Goal: Transaction & Acquisition: Purchase product/service

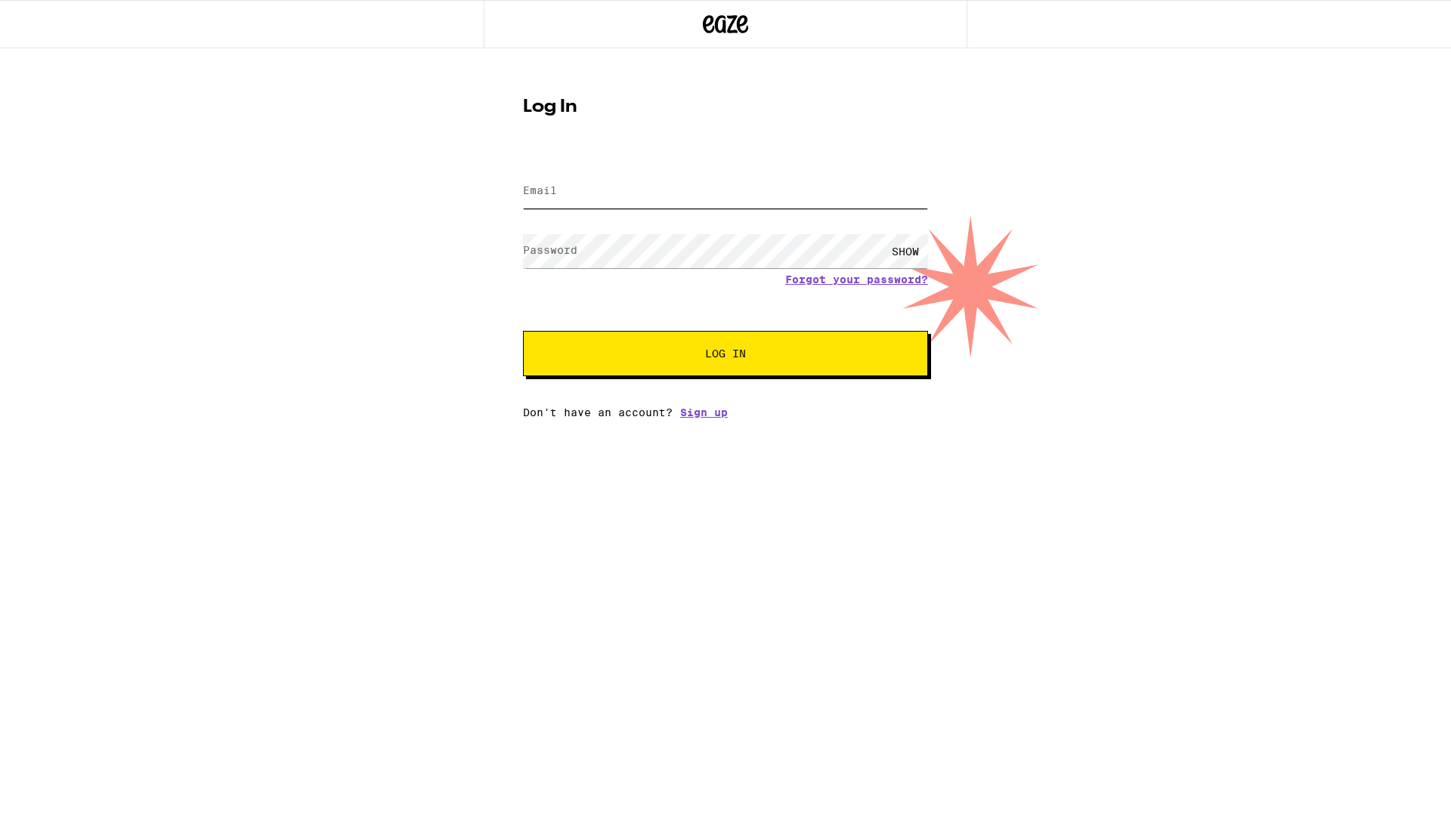
click at [570, 185] on input "Email" at bounding box center [725, 191] width 405 height 34
type input "[EMAIL_ADDRESS][DOMAIN_NAME]"
click at [523, 331] on button "Log In" at bounding box center [725, 353] width 405 height 45
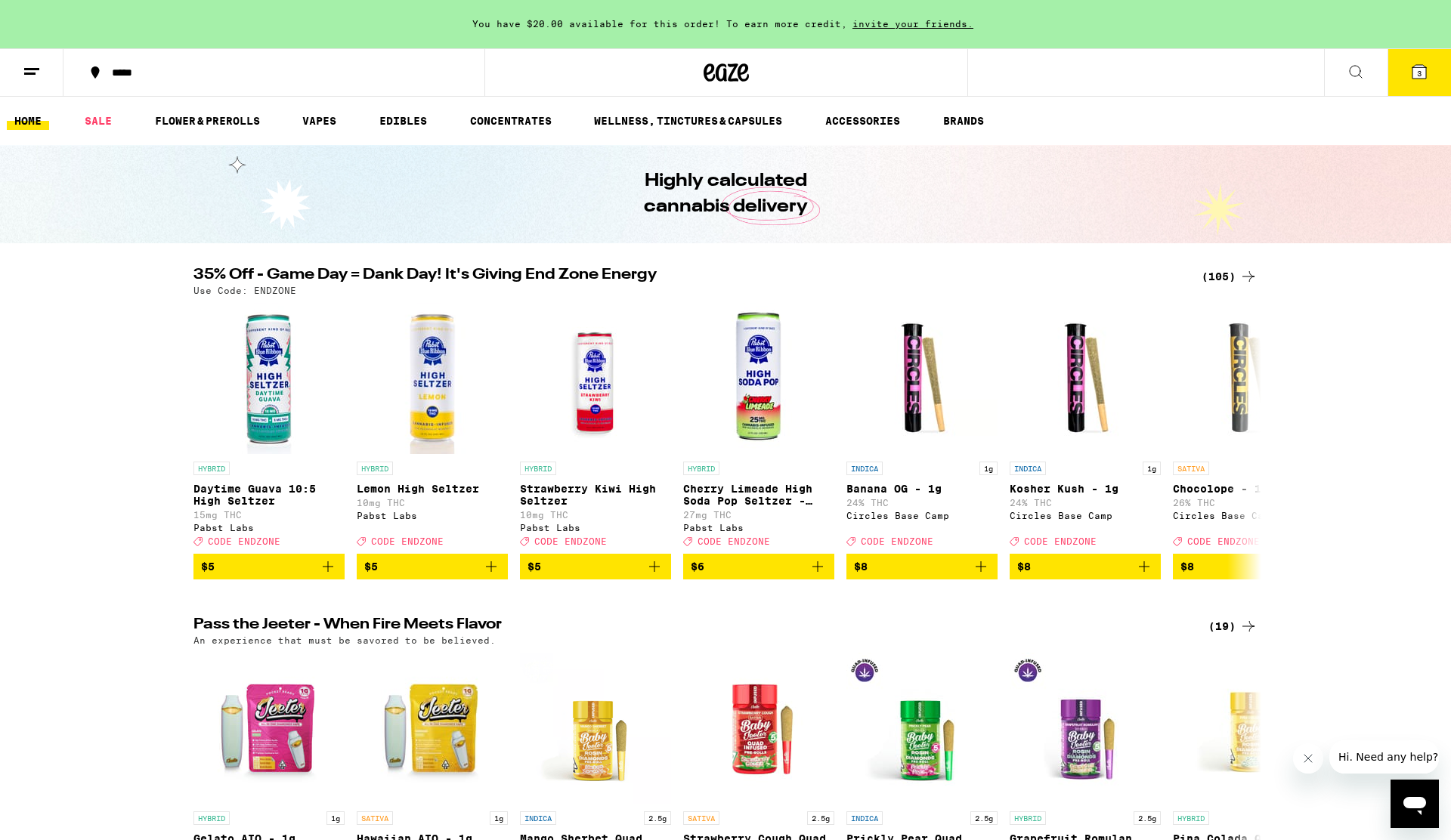
click at [1414, 91] on button "3" at bounding box center [1419, 72] width 64 height 47
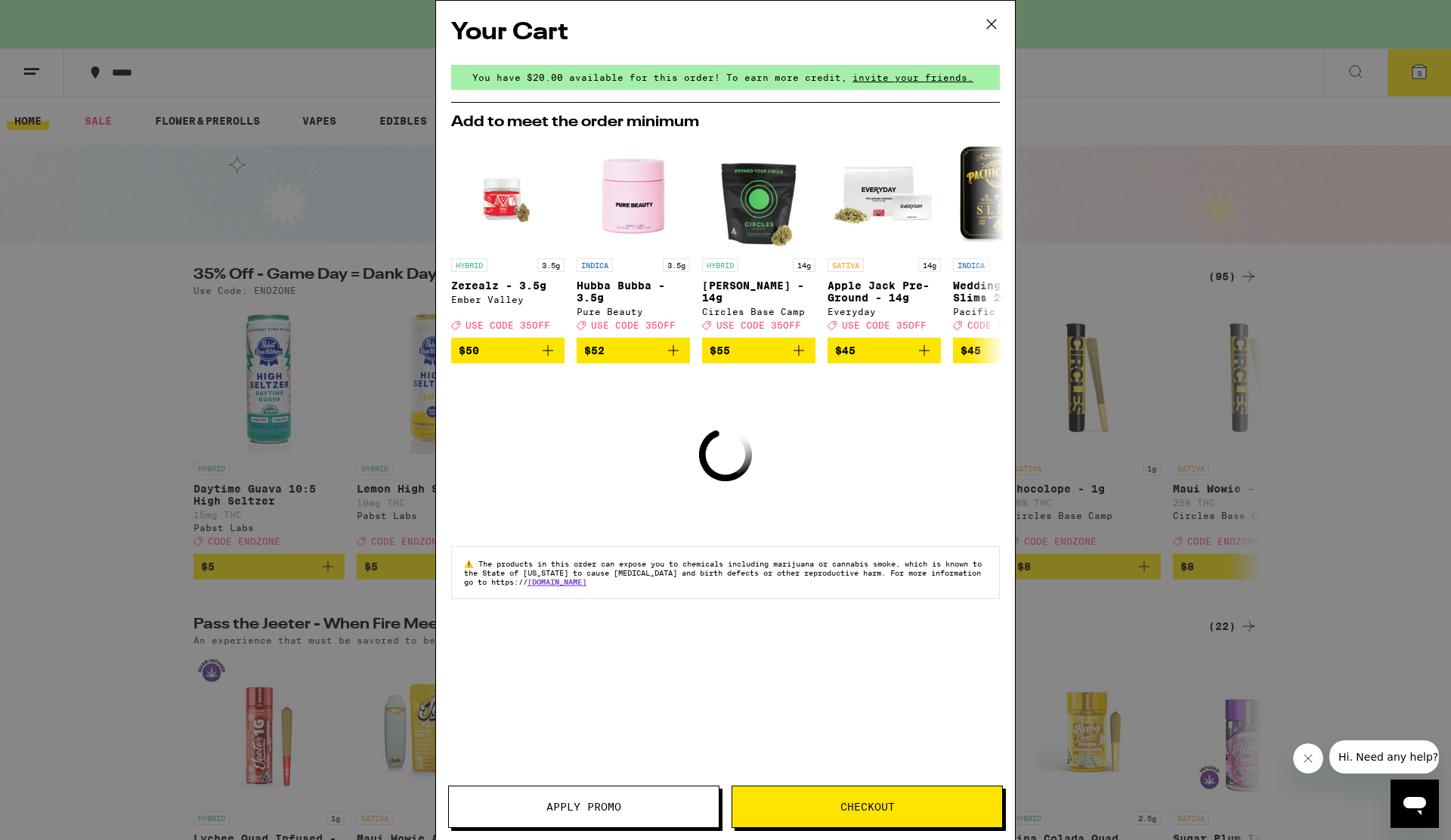
click at [1299, 191] on div "Your Cart You have $20.00 available for this order! To earn more credit, invite…" at bounding box center [726, 420] width 1451 height 840
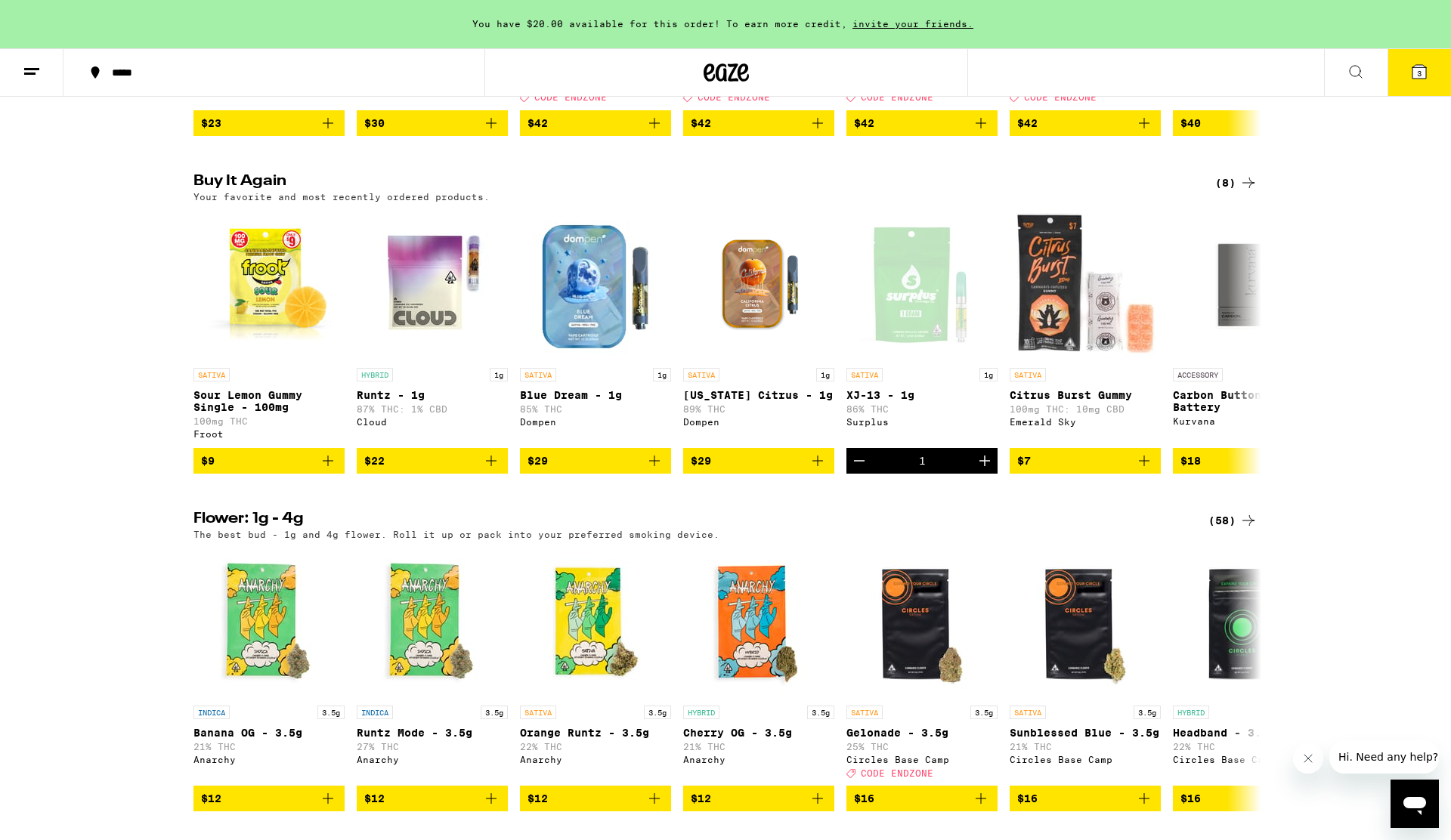
click at [1413, 75] on icon at bounding box center [1419, 72] width 14 height 14
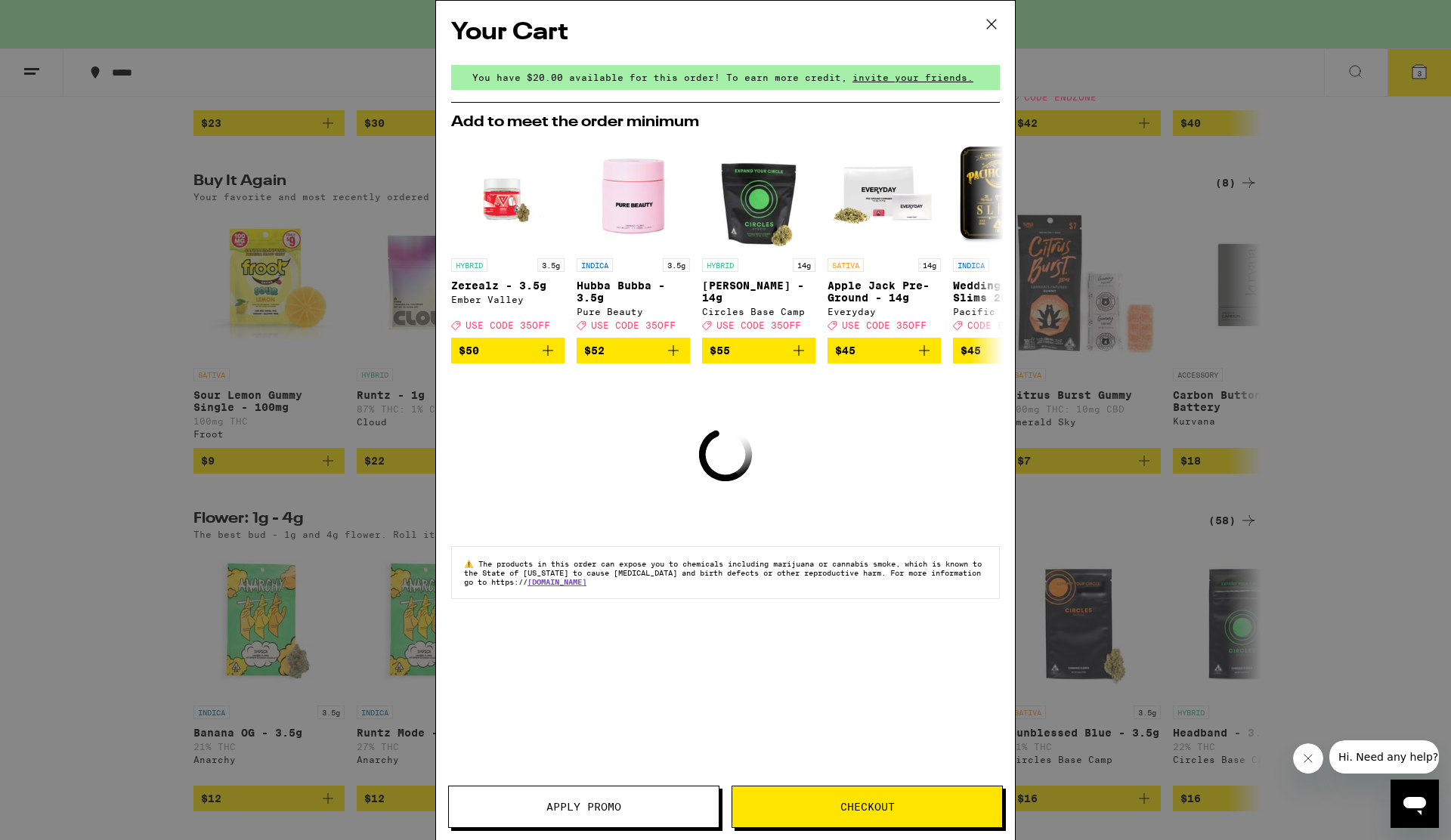
click at [875, 804] on span "Checkout" at bounding box center [867, 806] width 54 height 10
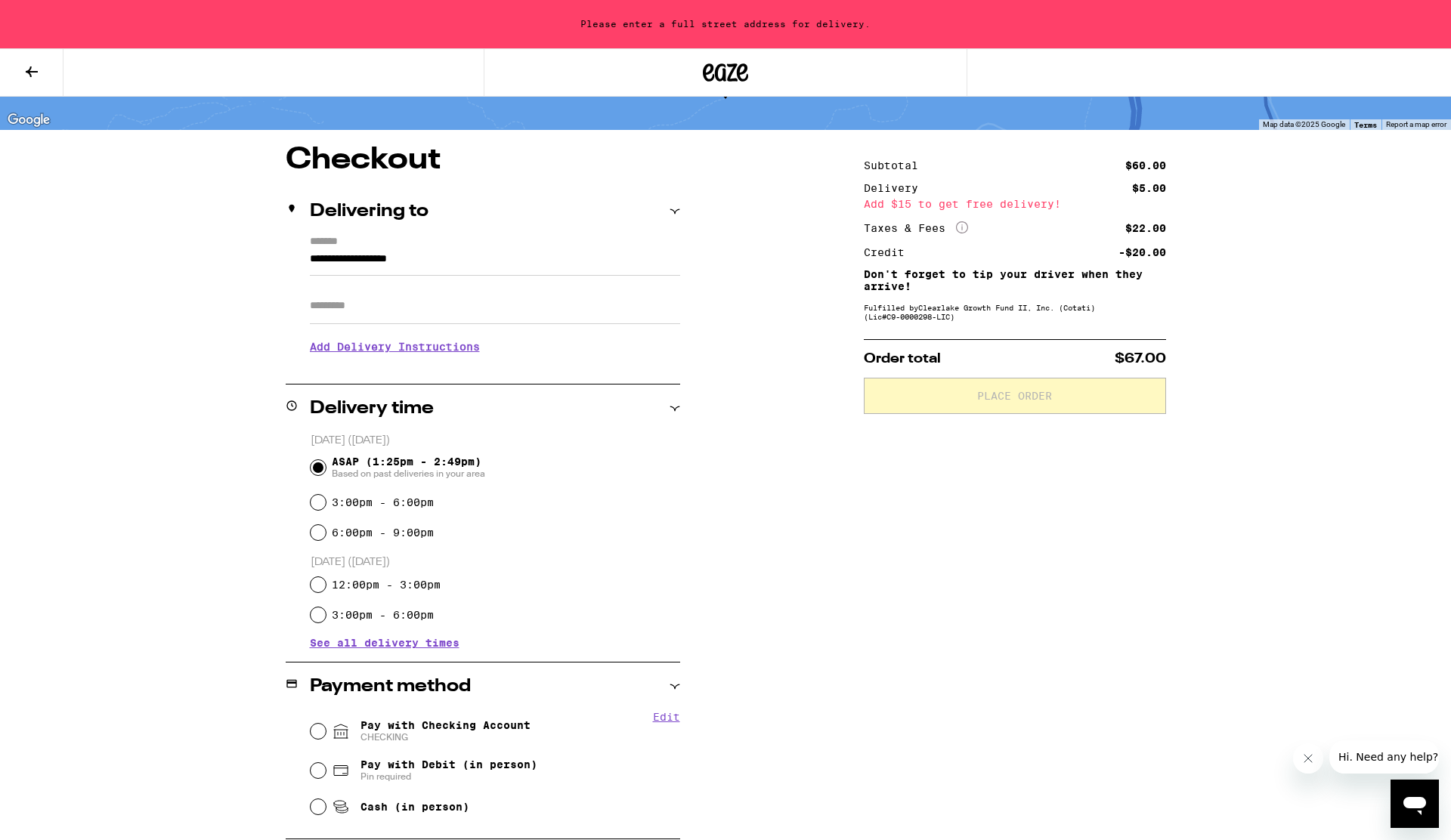
scroll to position [95, 0]
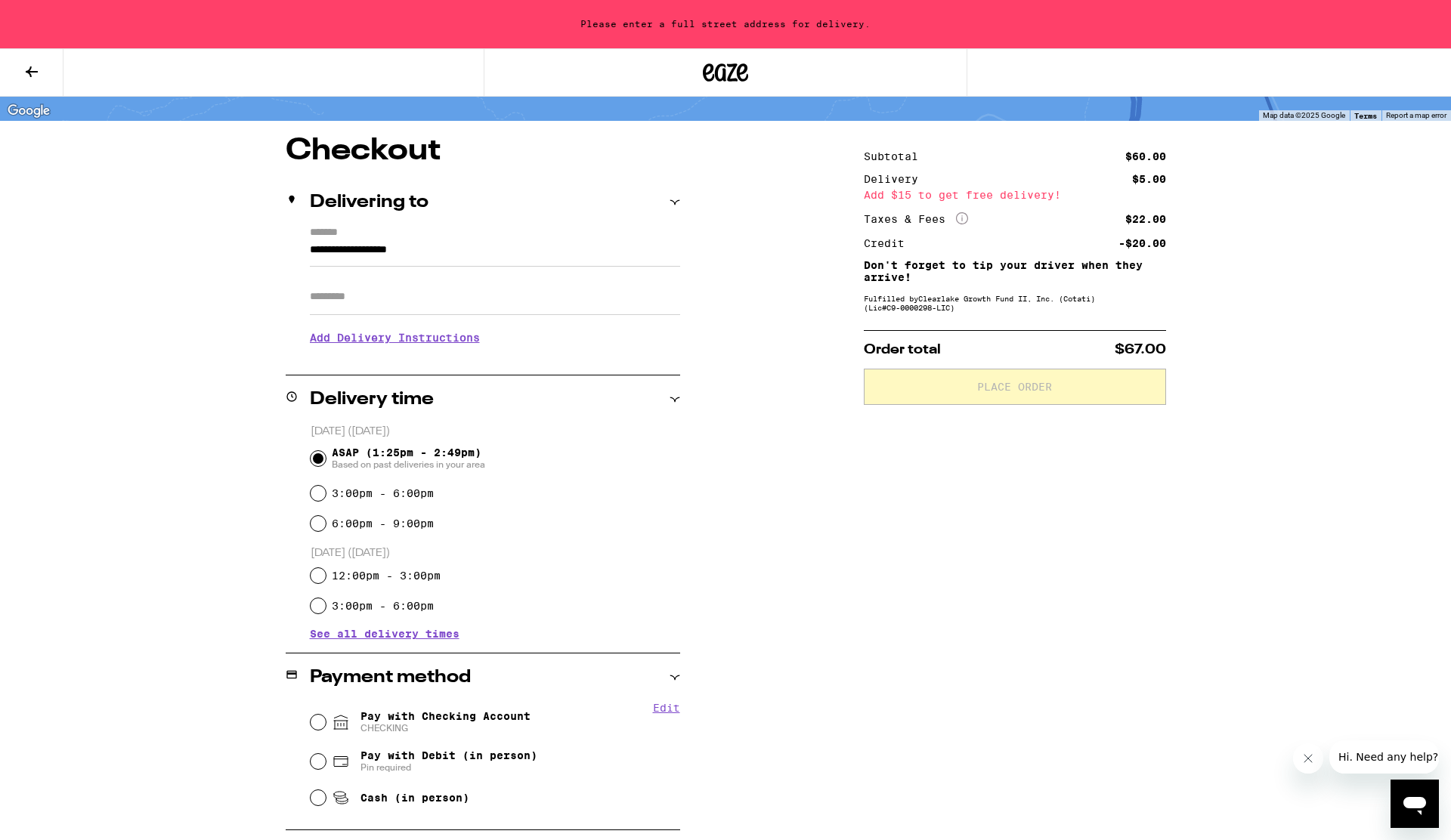
click at [1160, 443] on div "Subtotal $60.00 Delivery $5.00 Add $15 to get free delivery! Taxes & Fees More …" at bounding box center [1015, 588] width 302 height 906
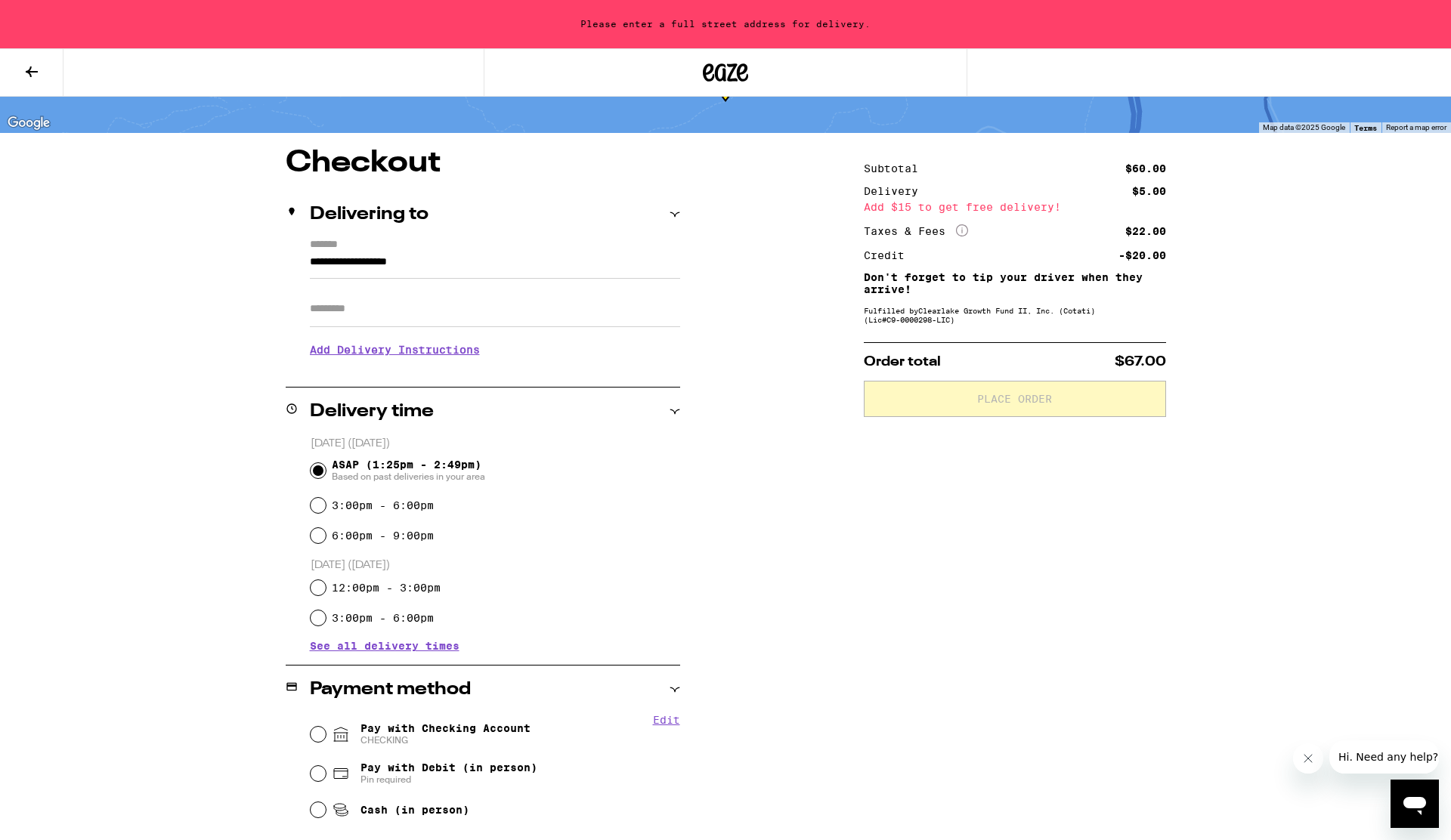
scroll to position [57, 0]
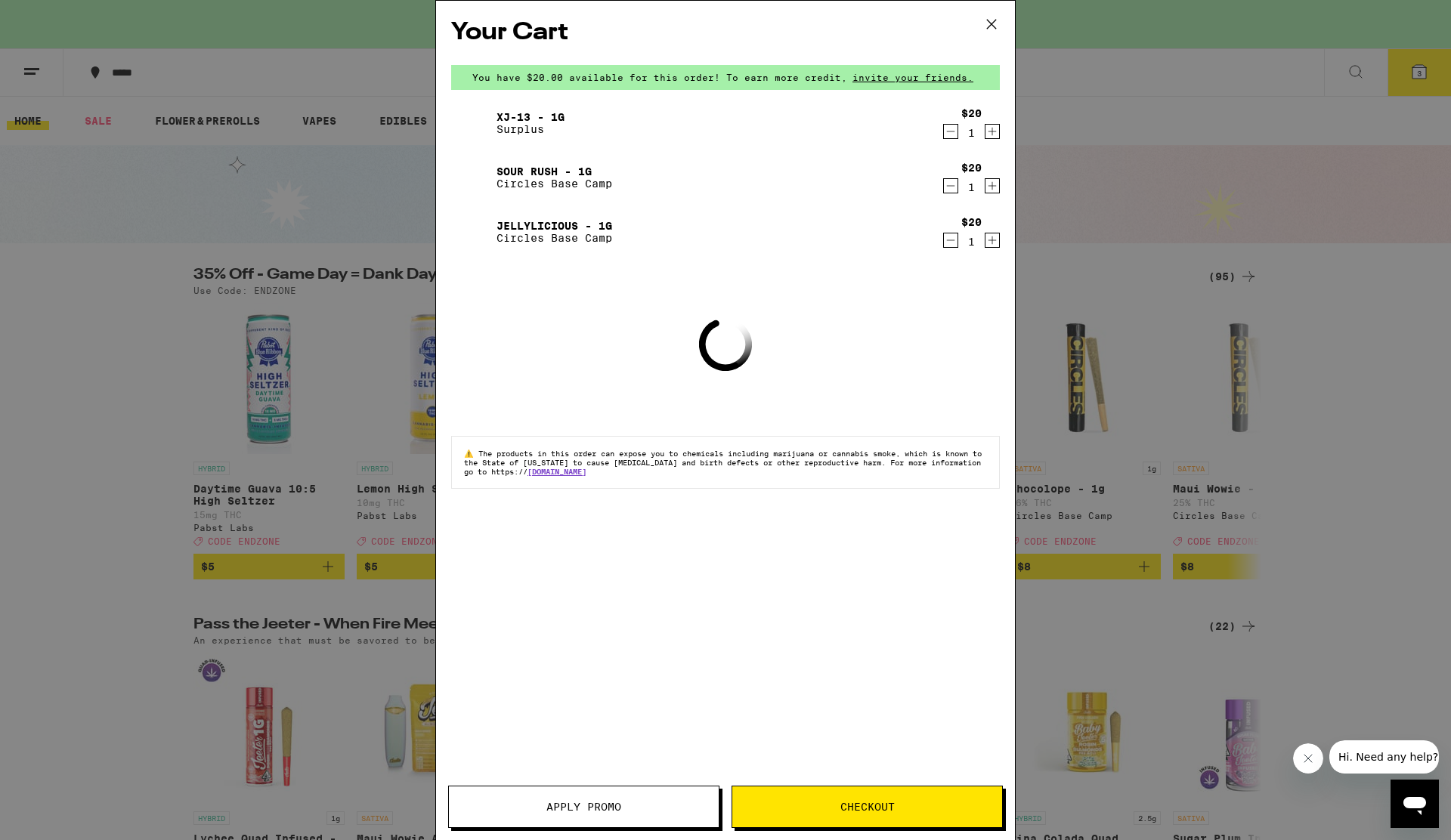
click at [618, 815] on button "Apply Promo" at bounding box center [583, 806] width 271 height 43
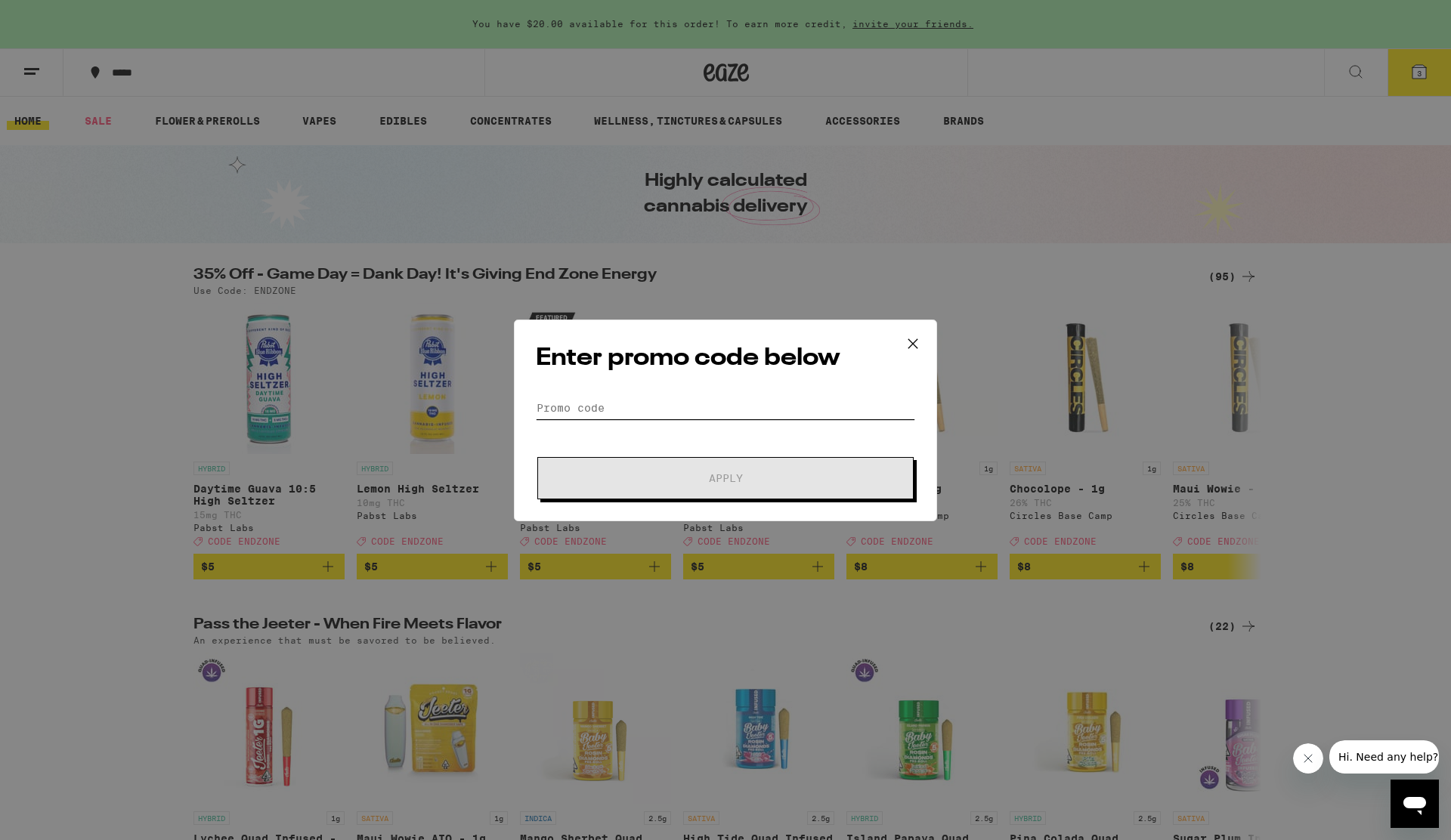
click at [603, 399] on input "Promo Code" at bounding box center [725, 407] width 379 height 23
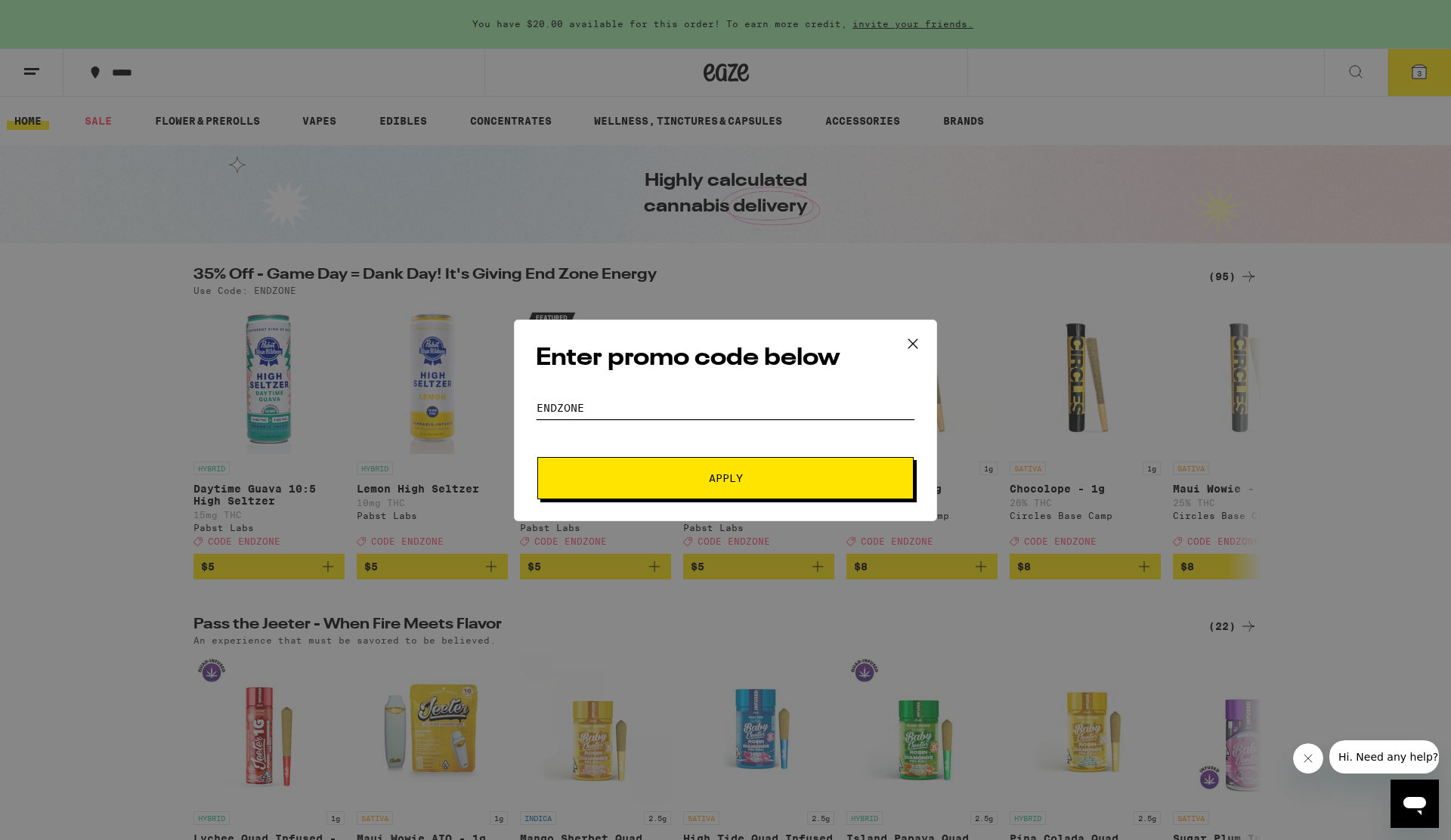
type input "endzone"
click at [537, 457] on button "Apply" at bounding box center [726, 478] width 376 height 43
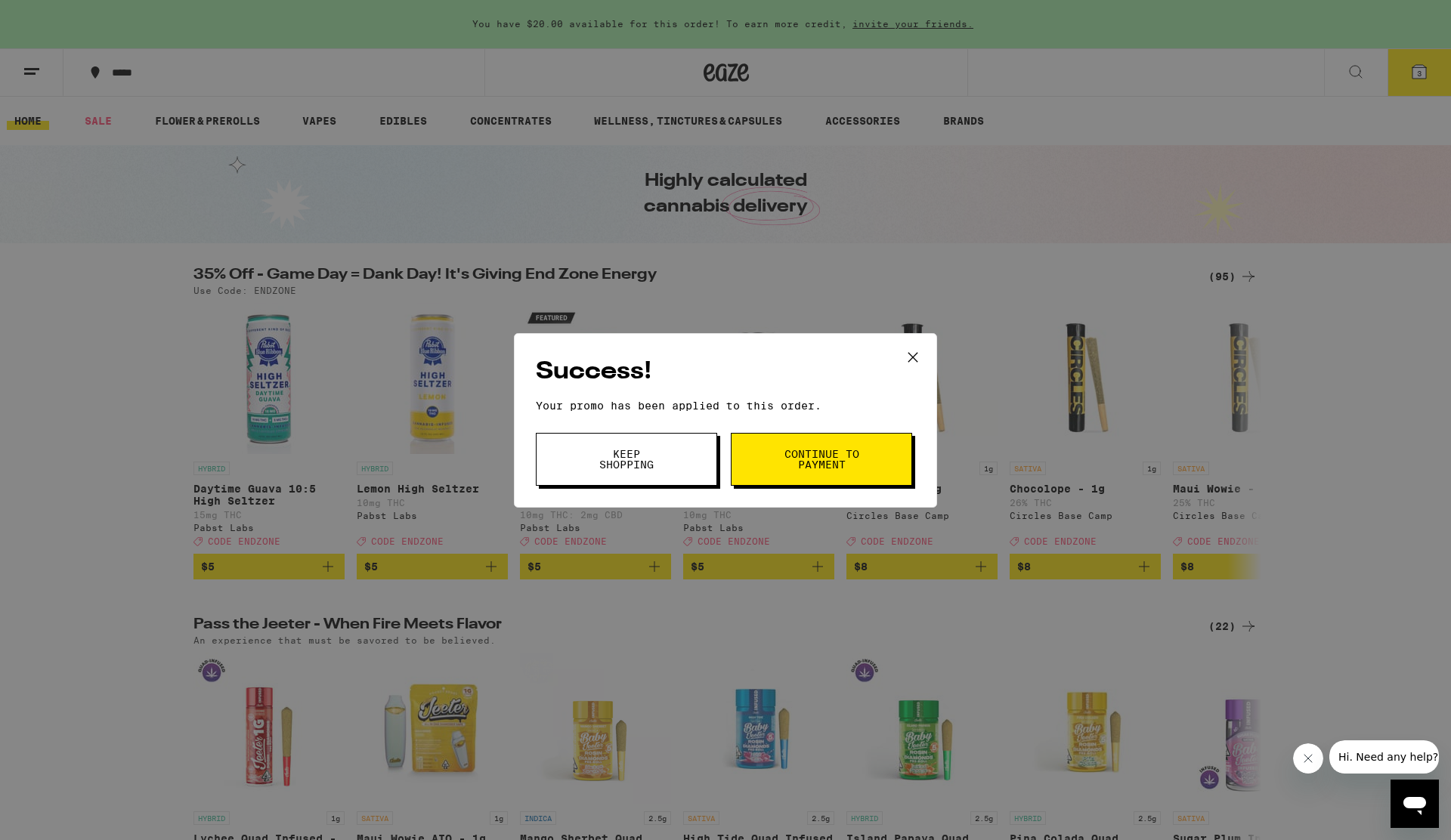
click at [806, 466] on span "Continue to payment" at bounding box center [821, 459] width 77 height 21
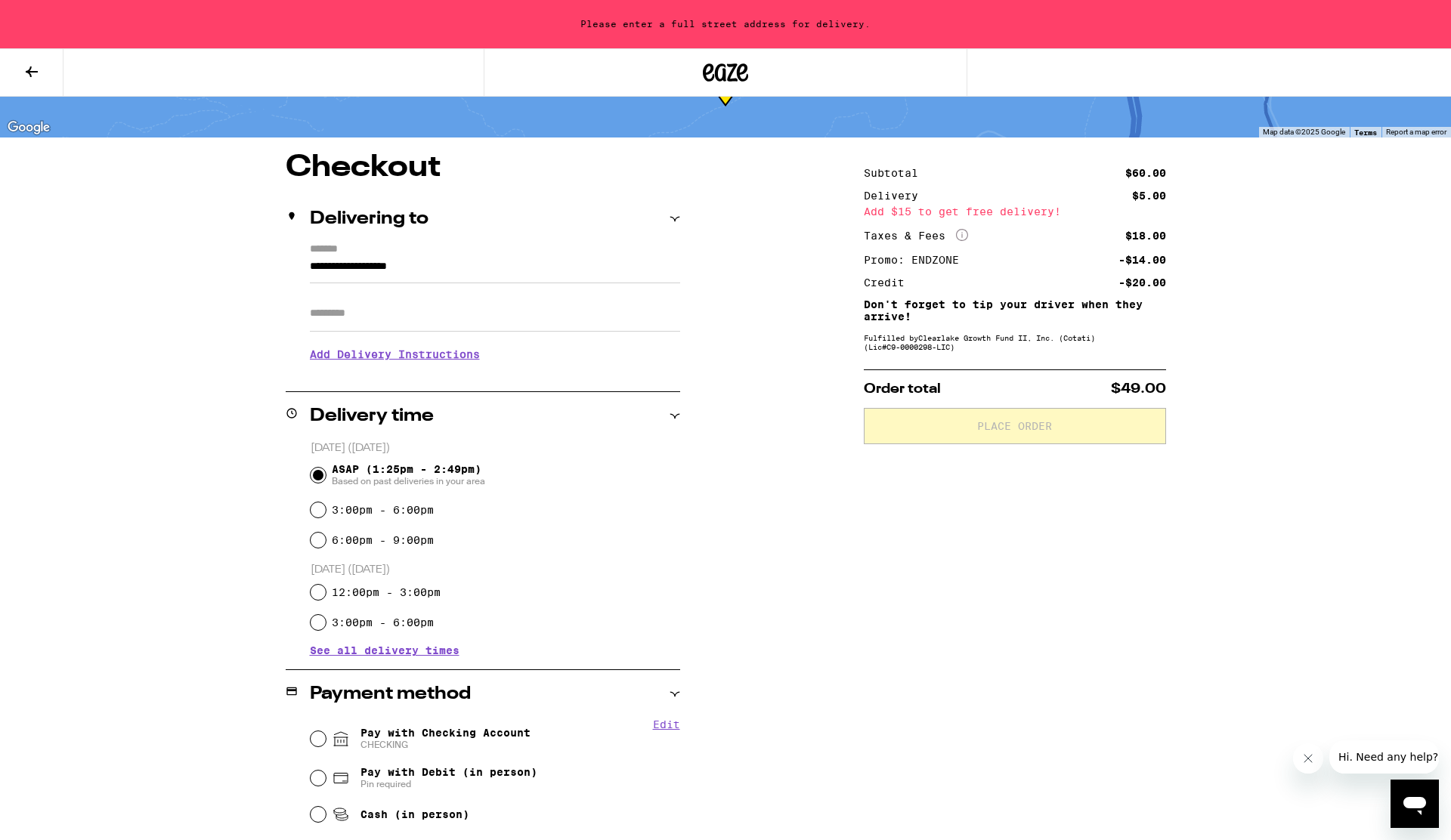
scroll to position [81, 0]
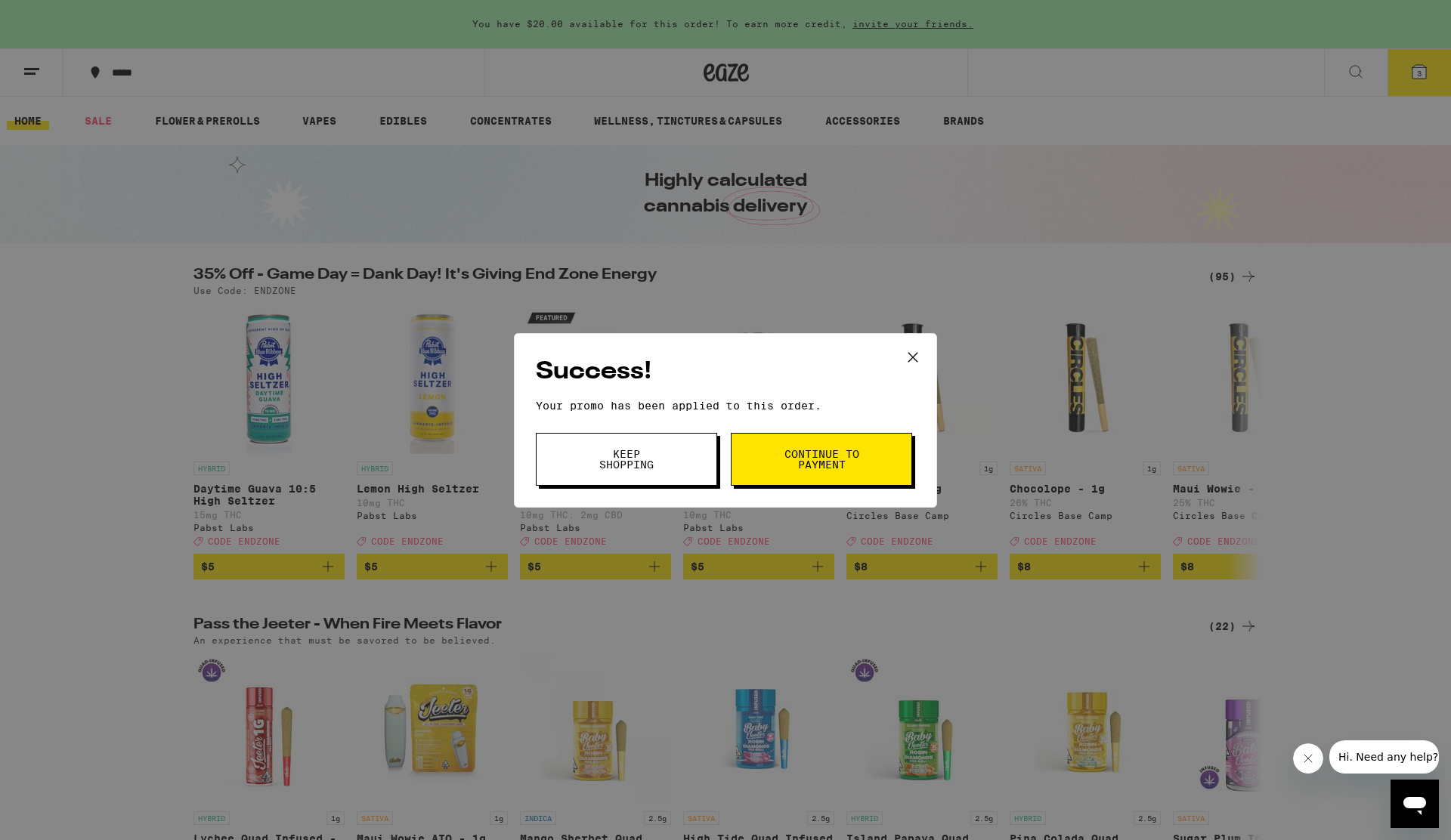
click at [914, 360] on icon at bounding box center [913, 357] width 23 height 23
